Goal: Information Seeking & Learning: Learn about a topic

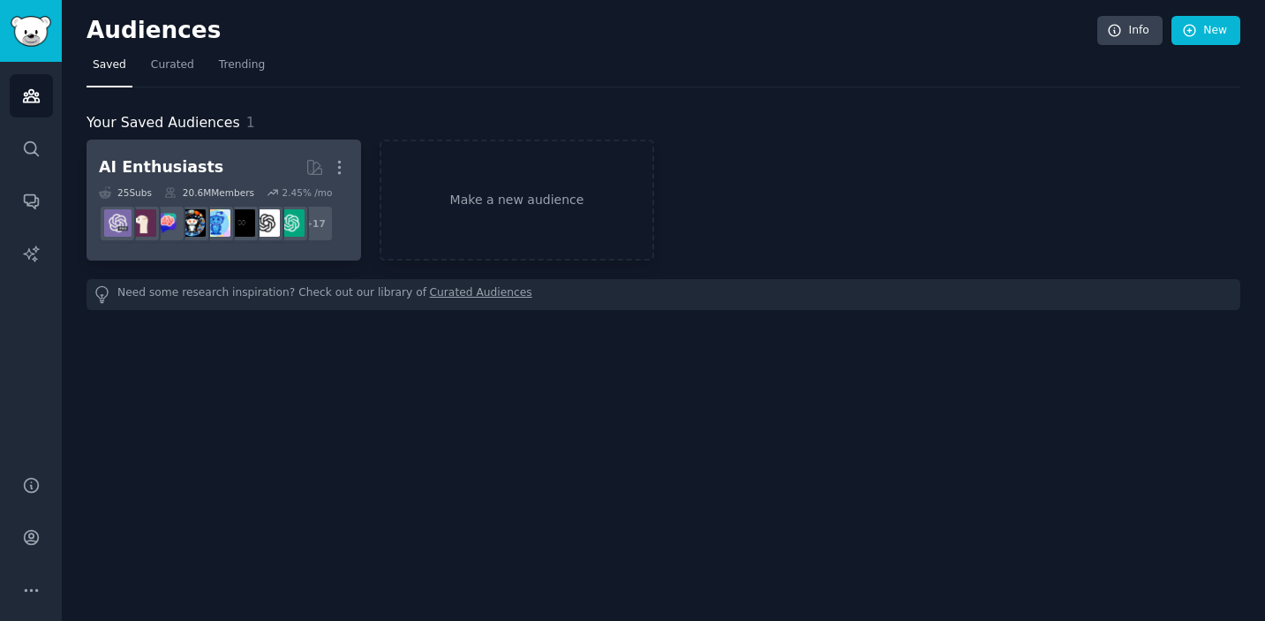
click at [235, 177] on h2 "AI Enthusiasts More" at bounding box center [224, 167] width 250 height 31
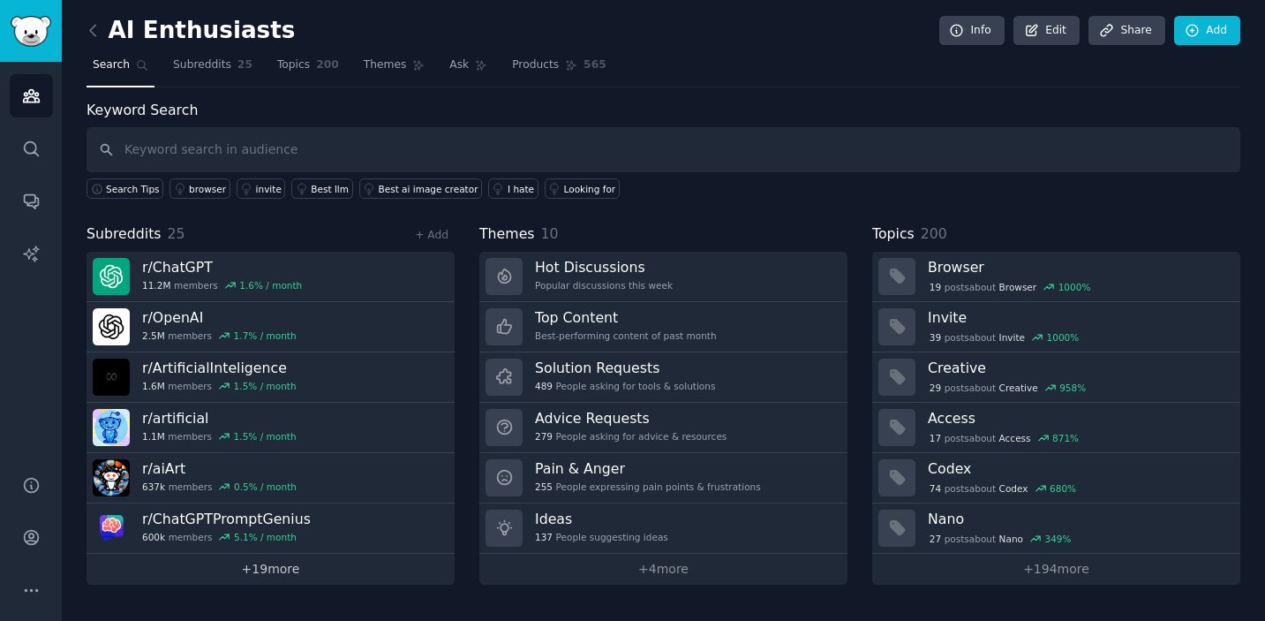
click at [268, 568] on link "+ 19 more" at bounding box center [271, 569] width 368 height 31
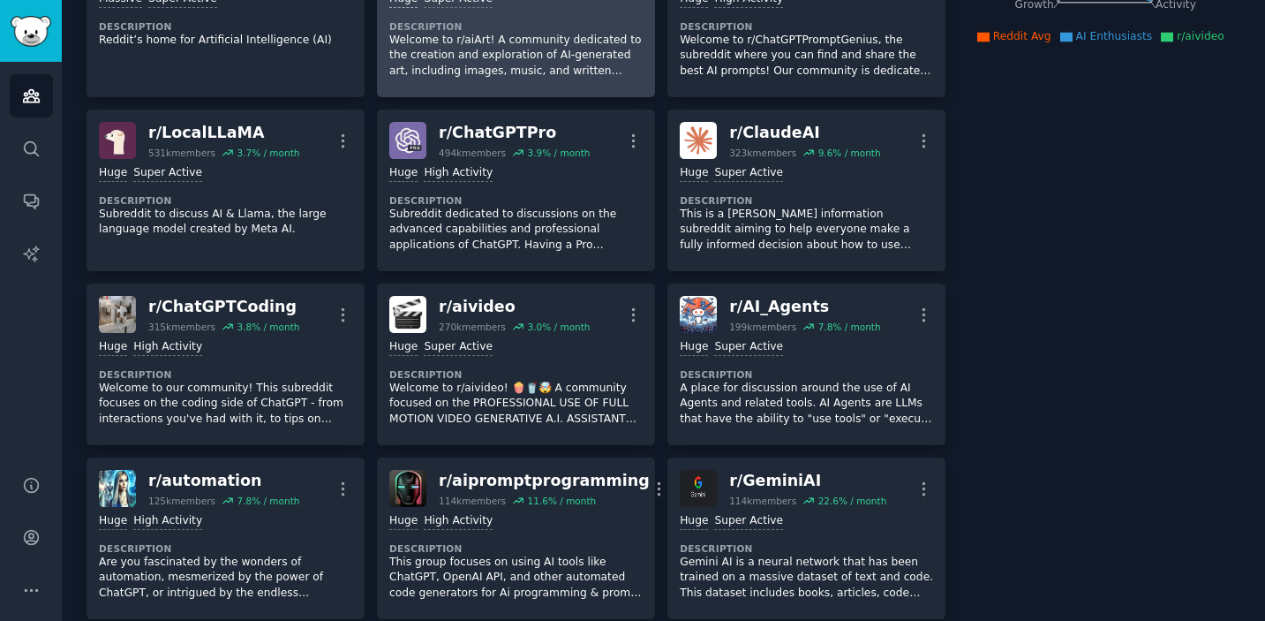
scroll to position [386, 0]
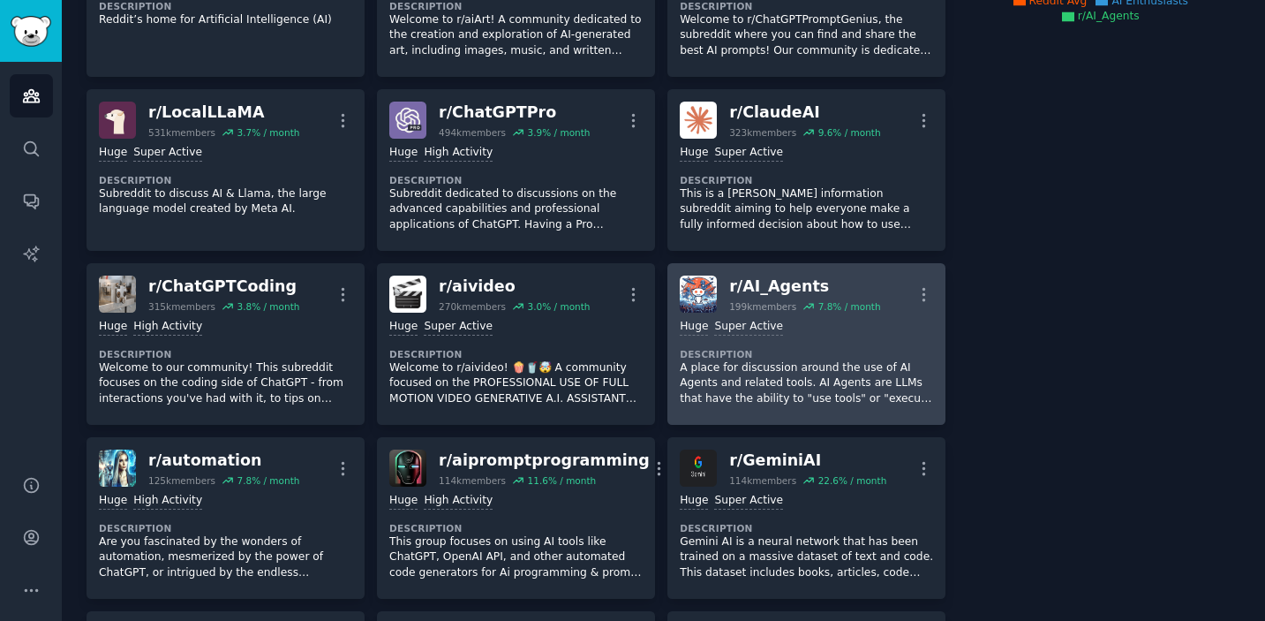
click at [825, 336] on div "Huge Super Active Description A place for discussion around the use of AI Agent…" at bounding box center [806, 363] width 253 height 100
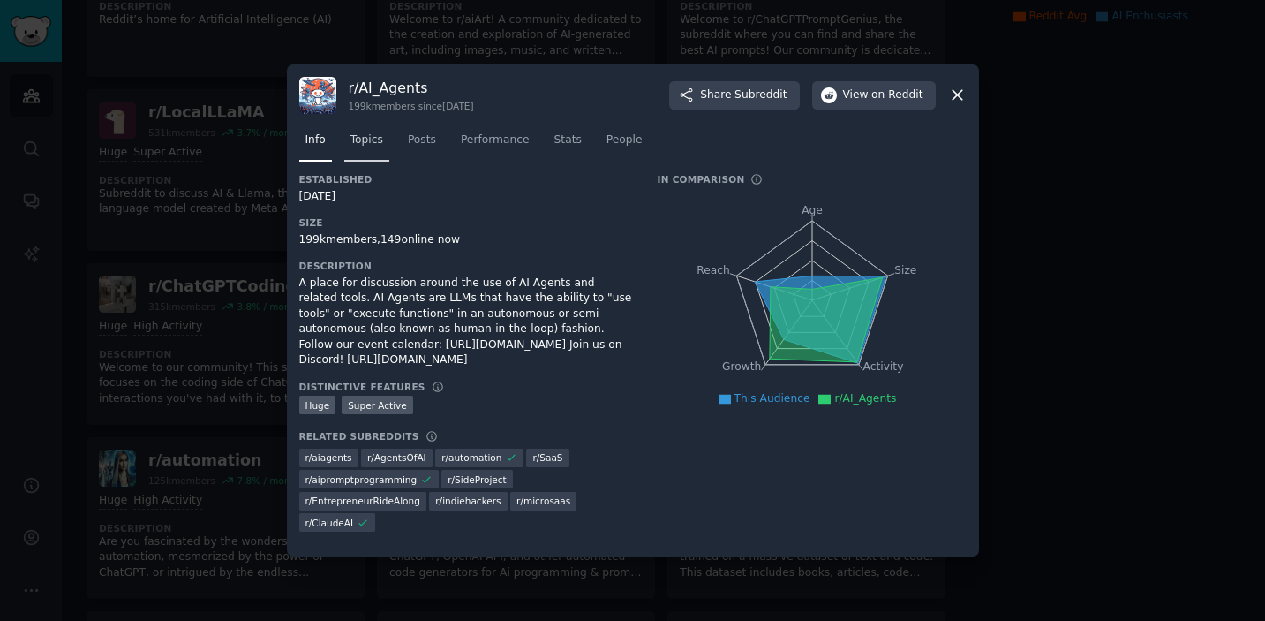
click at [377, 157] on link "Topics" at bounding box center [366, 144] width 45 height 36
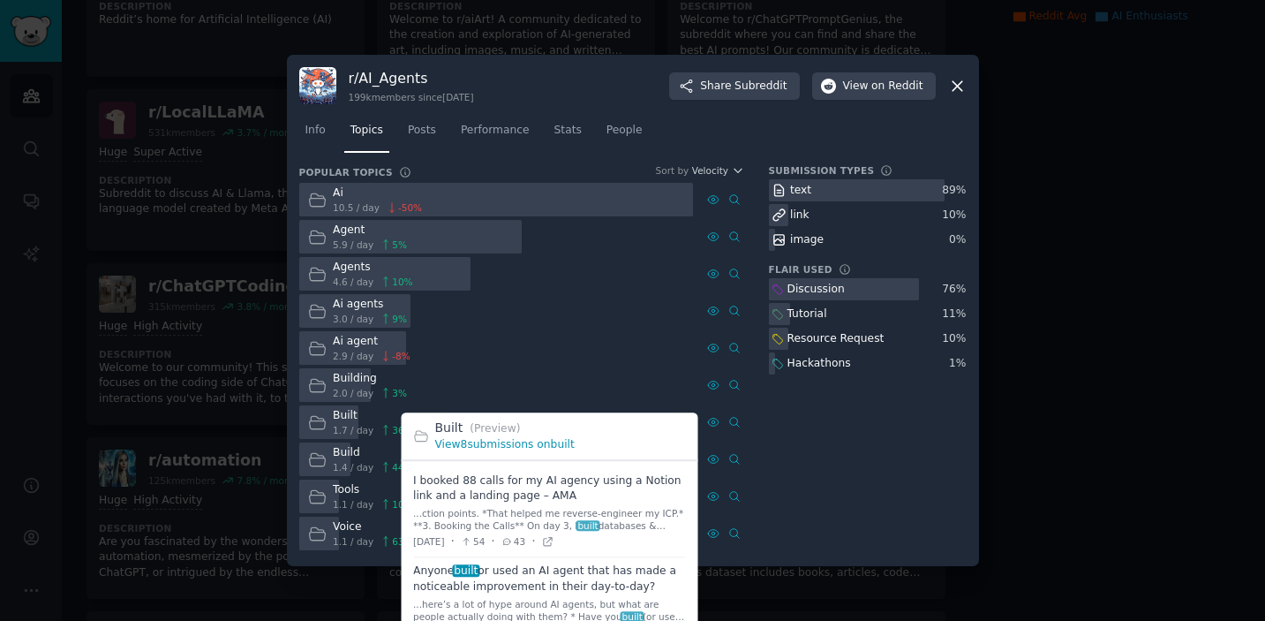
click at [491, 447] on link "View 8 submissions on built" at bounding box center [504, 445] width 139 height 12
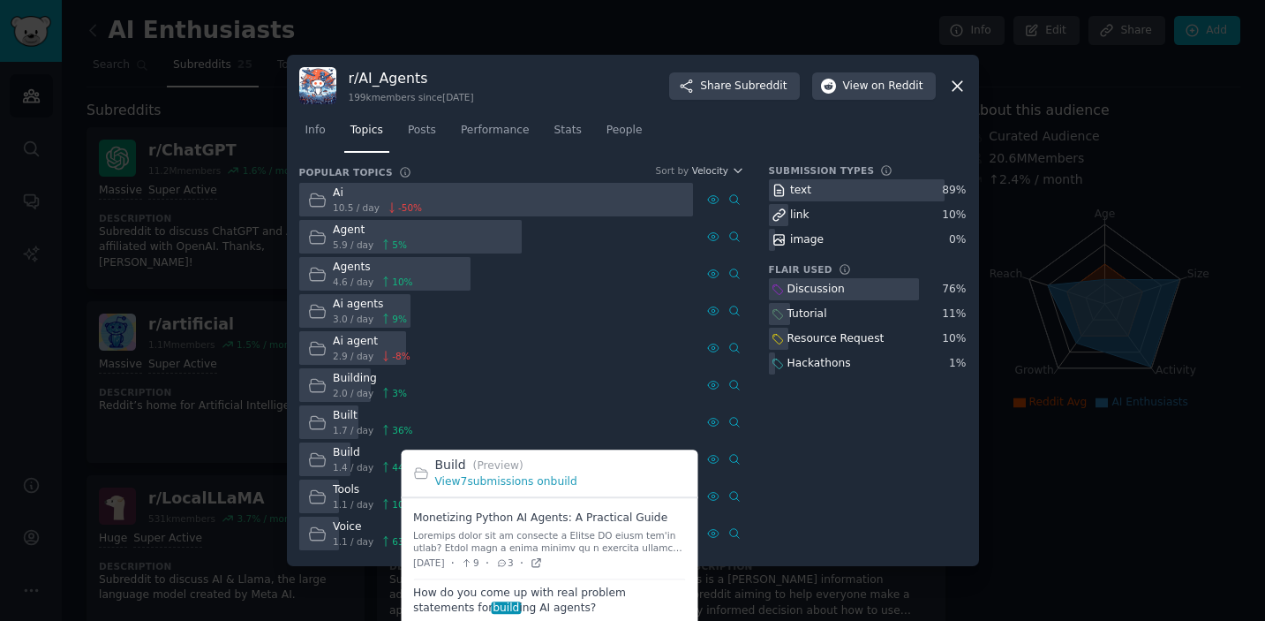
click at [542, 564] on icon at bounding box center [536, 563] width 12 height 12
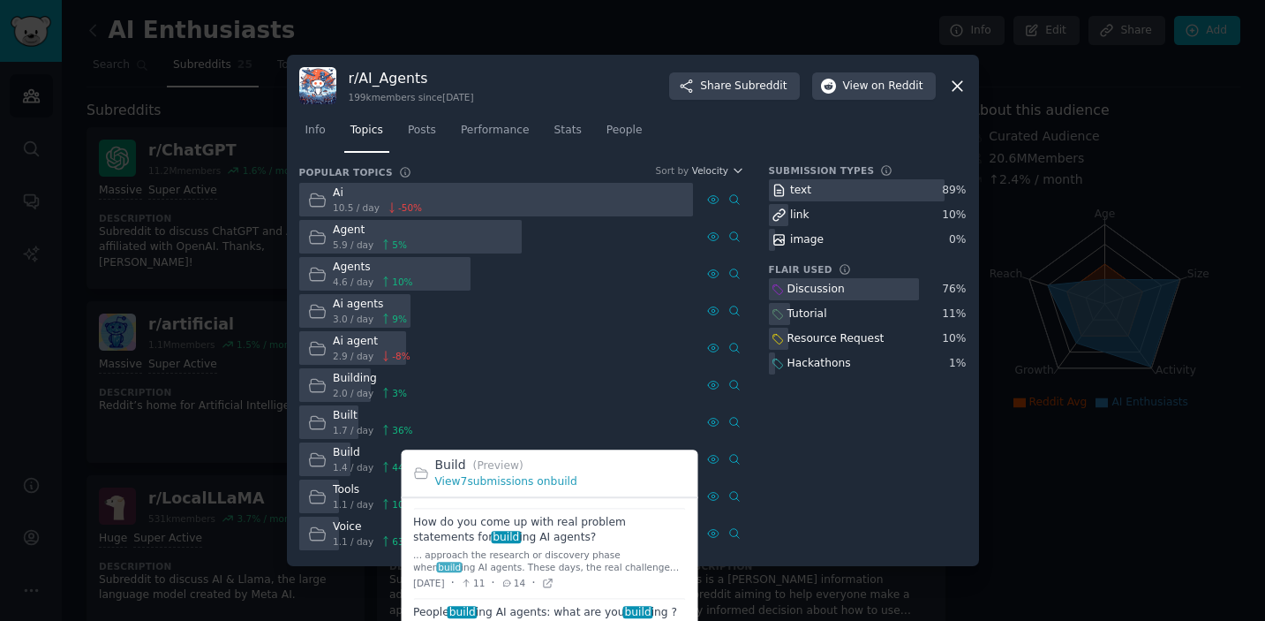
scroll to position [72, 0]
click at [554, 583] on icon at bounding box center [548, 582] width 12 height 12
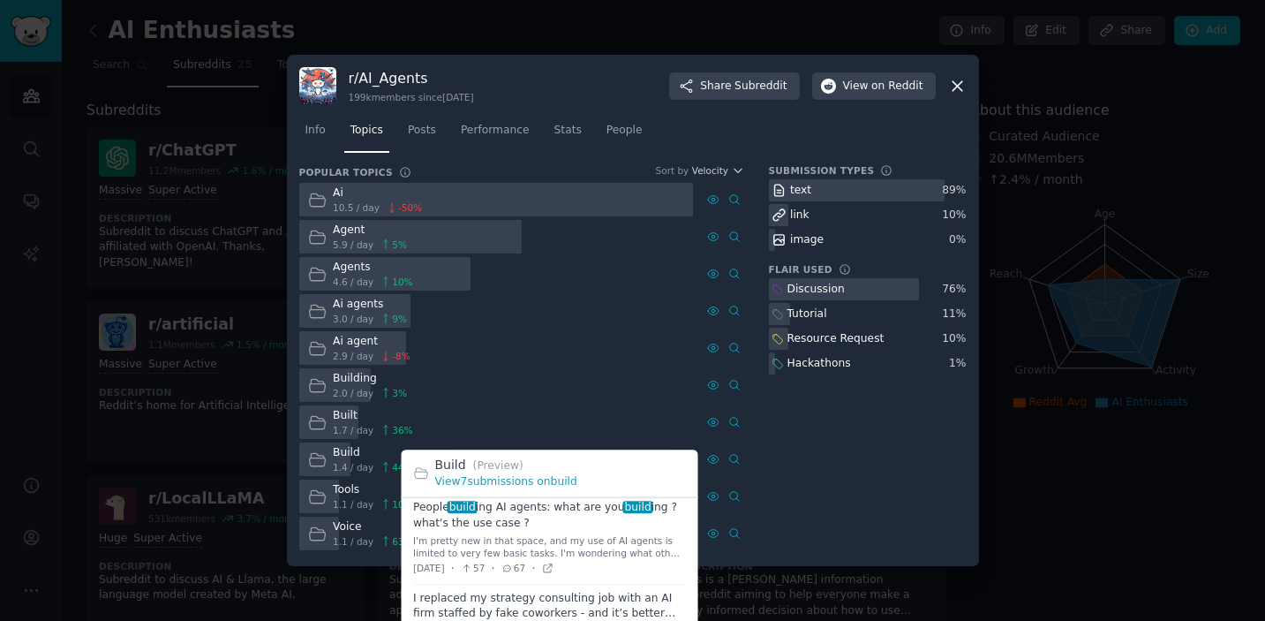
scroll to position [180, 0]
click at [554, 564] on icon at bounding box center [548, 564] width 12 height 12
